Goal: Find specific page/section: Find specific page/section

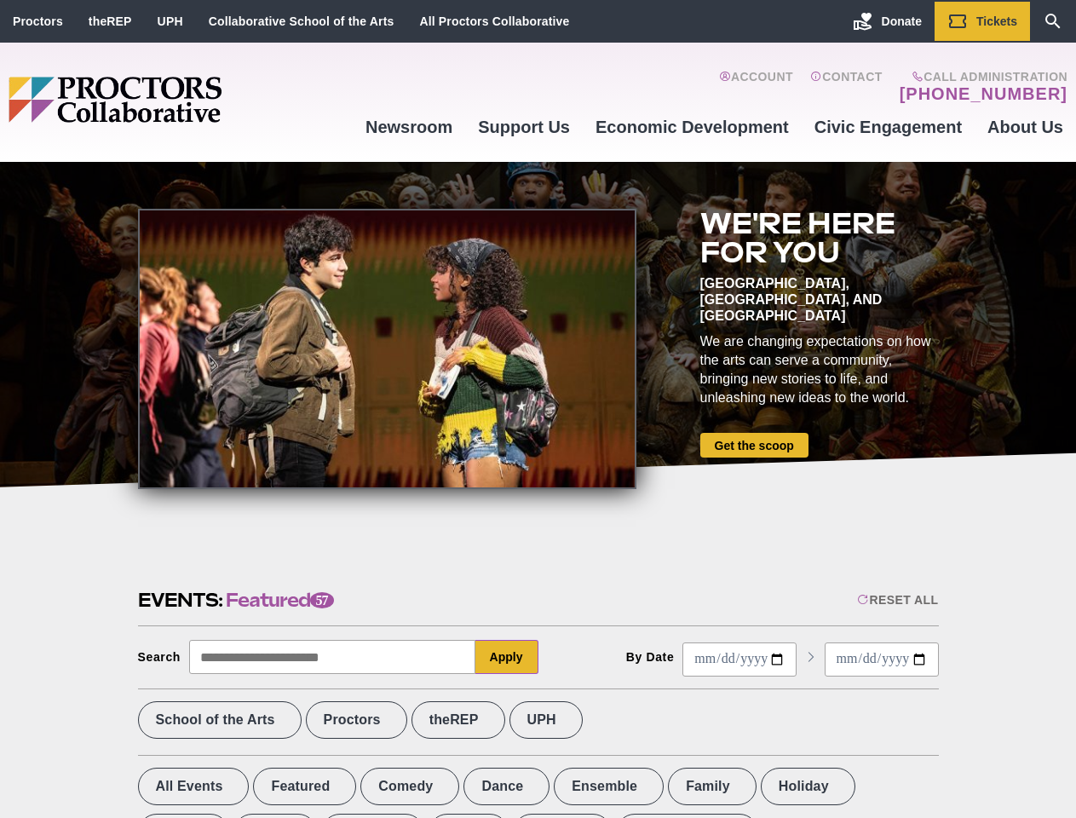
click at [538, 409] on div at bounding box center [387, 349] width 499 height 280
click at [897, 600] on div "Reset All" at bounding box center [897, 600] width 81 height 14
click at [507, 657] on button "Apply" at bounding box center [507, 657] width 63 height 34
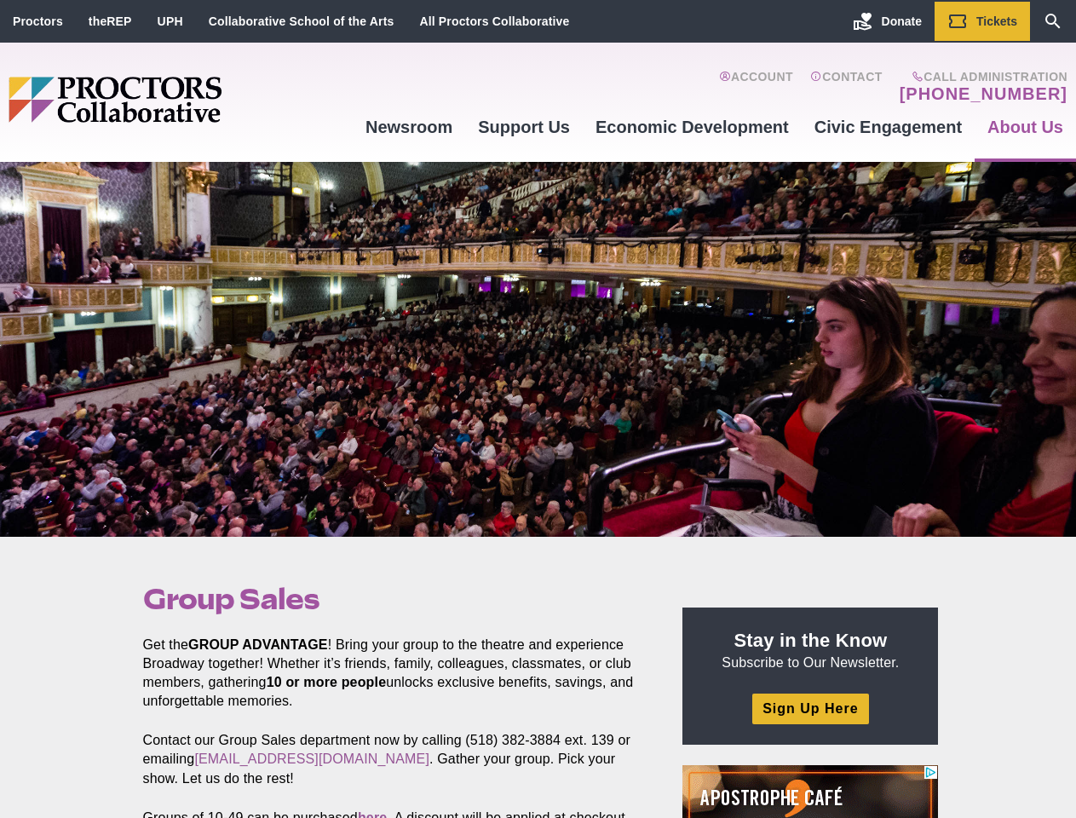
click at [538, 409] on div at bounding box center [538, 349] width 1076 height 375
